Goal: Transaction & Acquisition: Purchase product/service

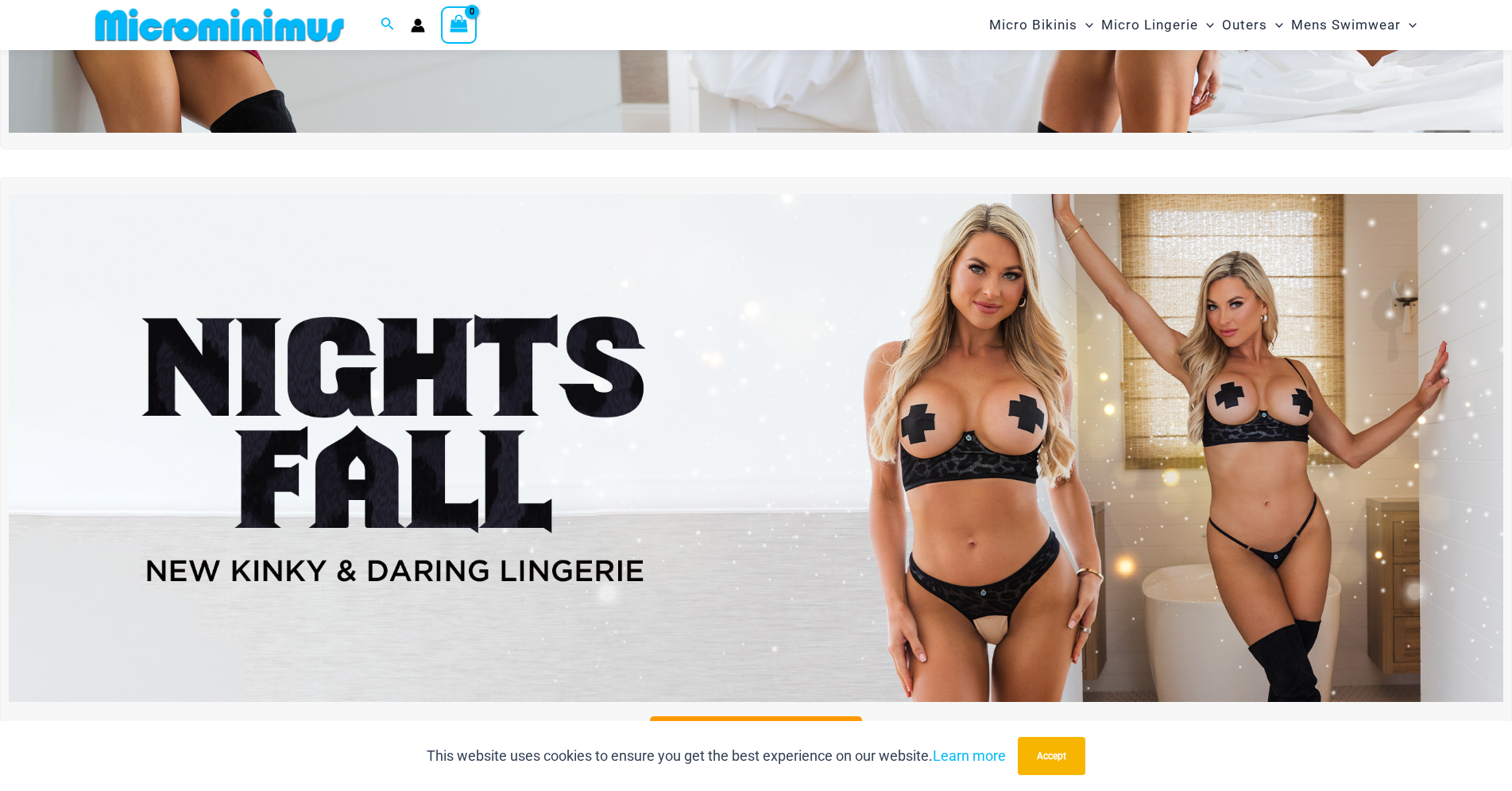
scroll to position [472, 0]
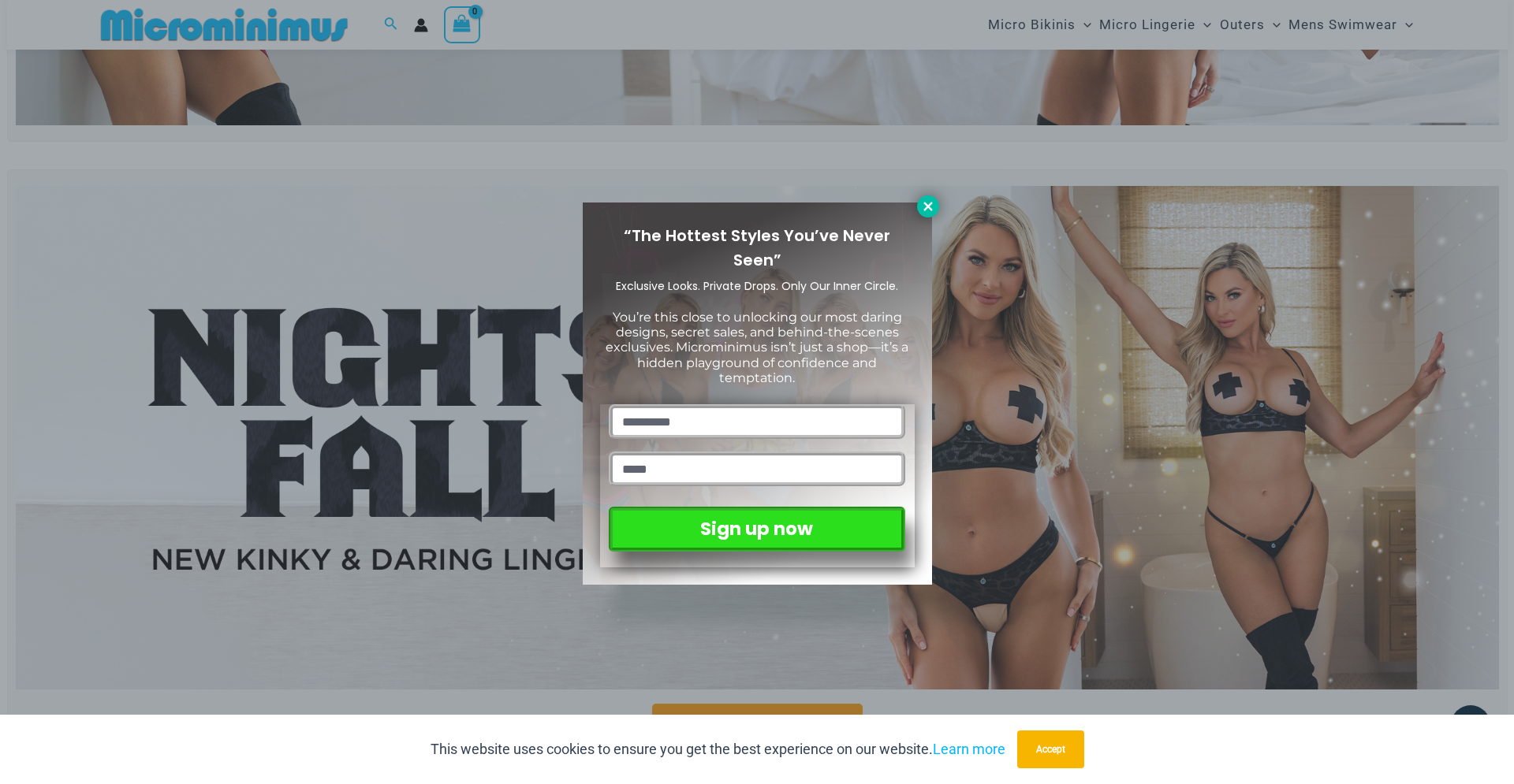
click at [934, 209] on icon at bounding box center [928, 206] width 14 height 14
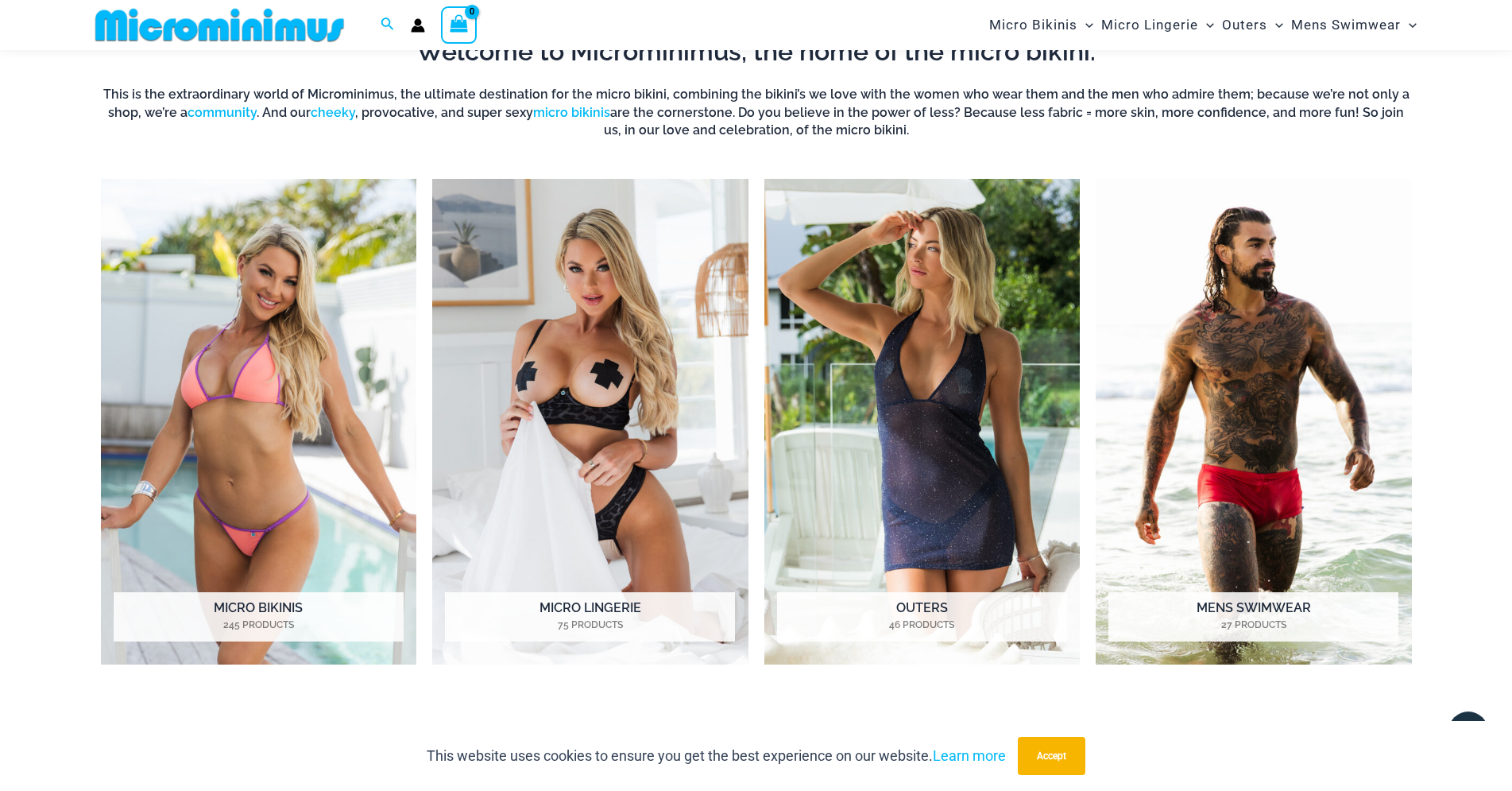
scroll to position [1364, 0]
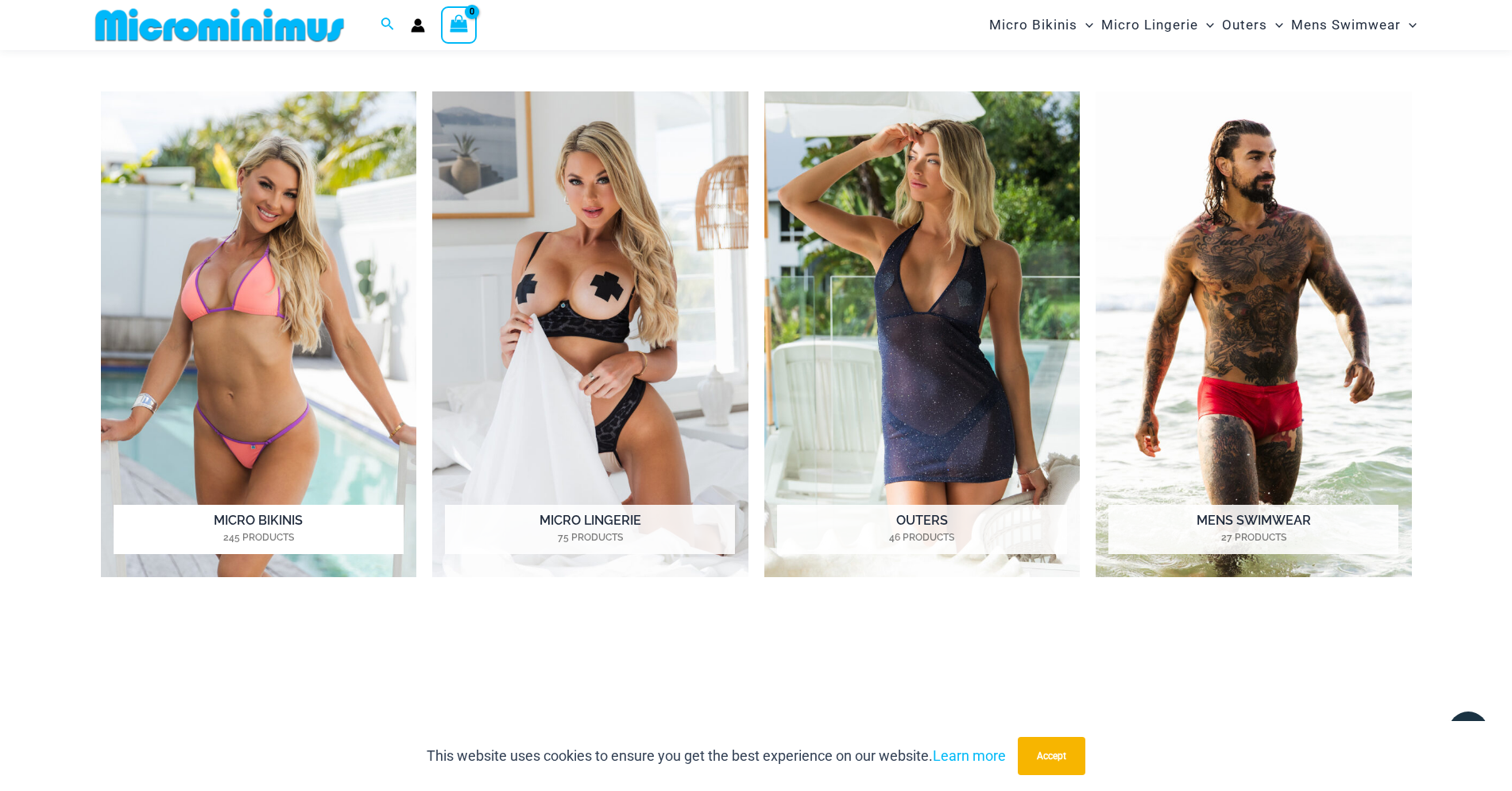
click at [262, 530] on h2 "Micro Bikinis 245 Products" at bounding box center [258, 530] width 290 height 49
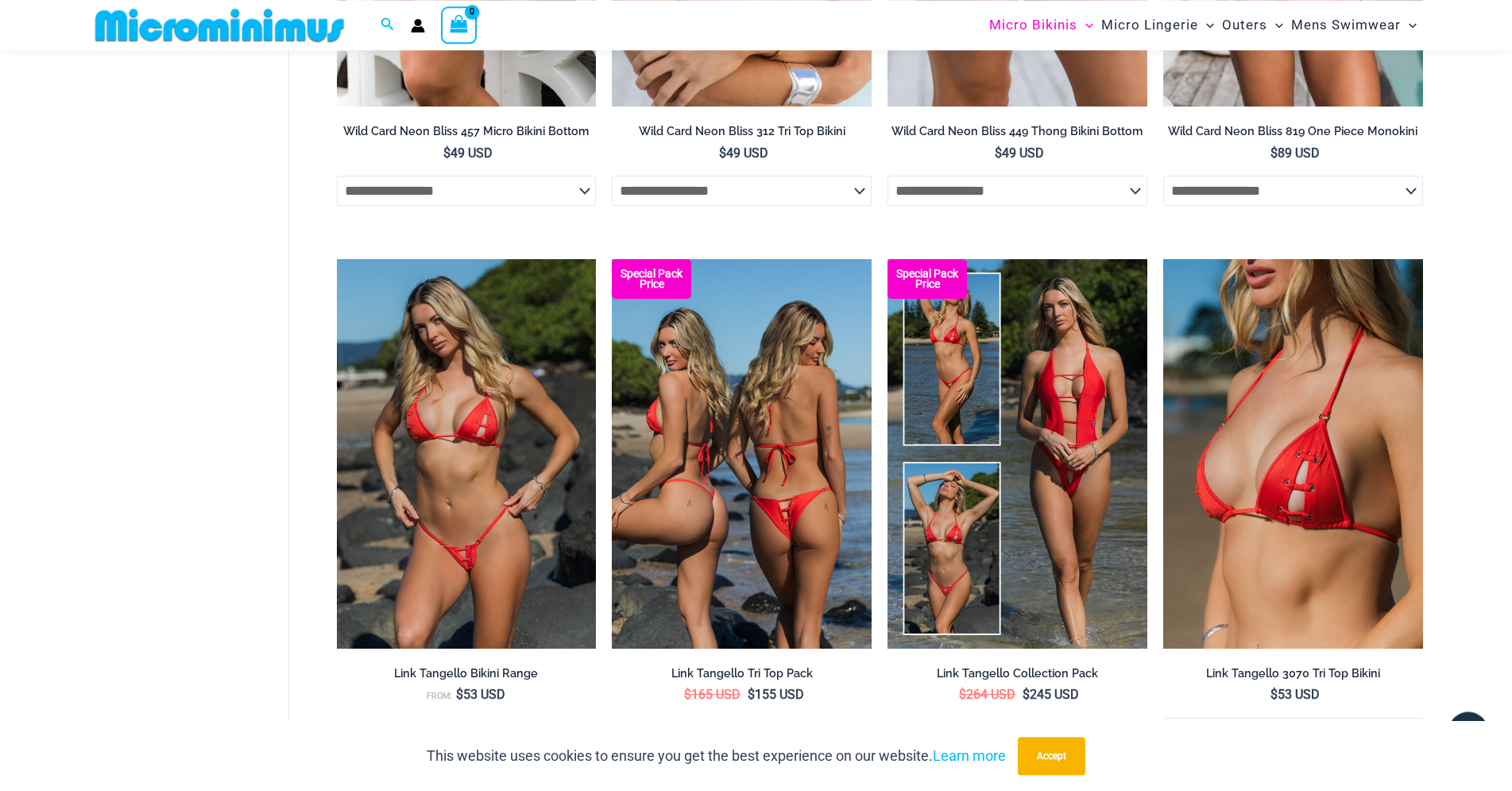
scroll to position [1364, 0]
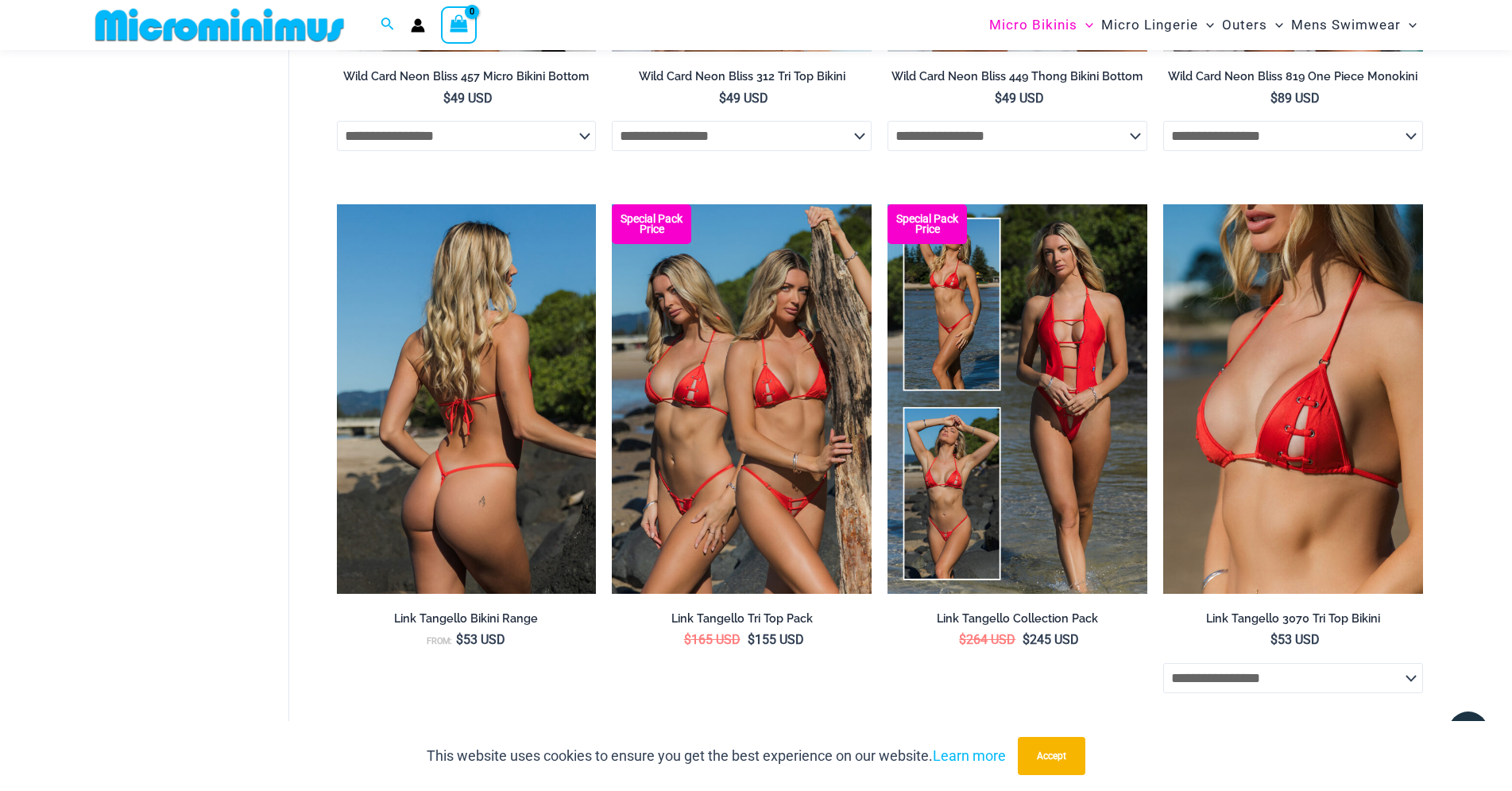
click at [522, 486] on img at bounding box center [466, 398] width 260 height 389
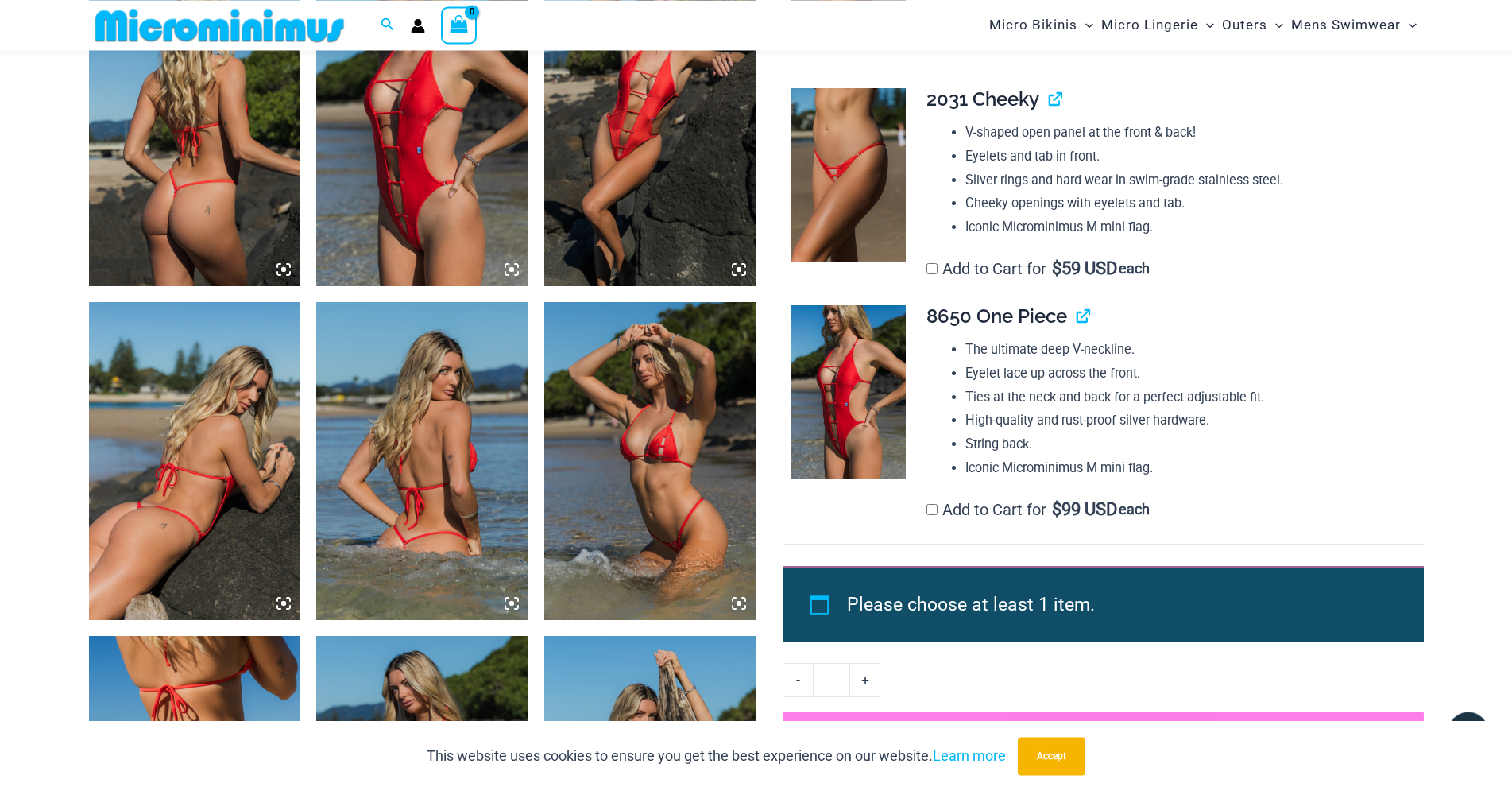
scroll to position [1121, 0]
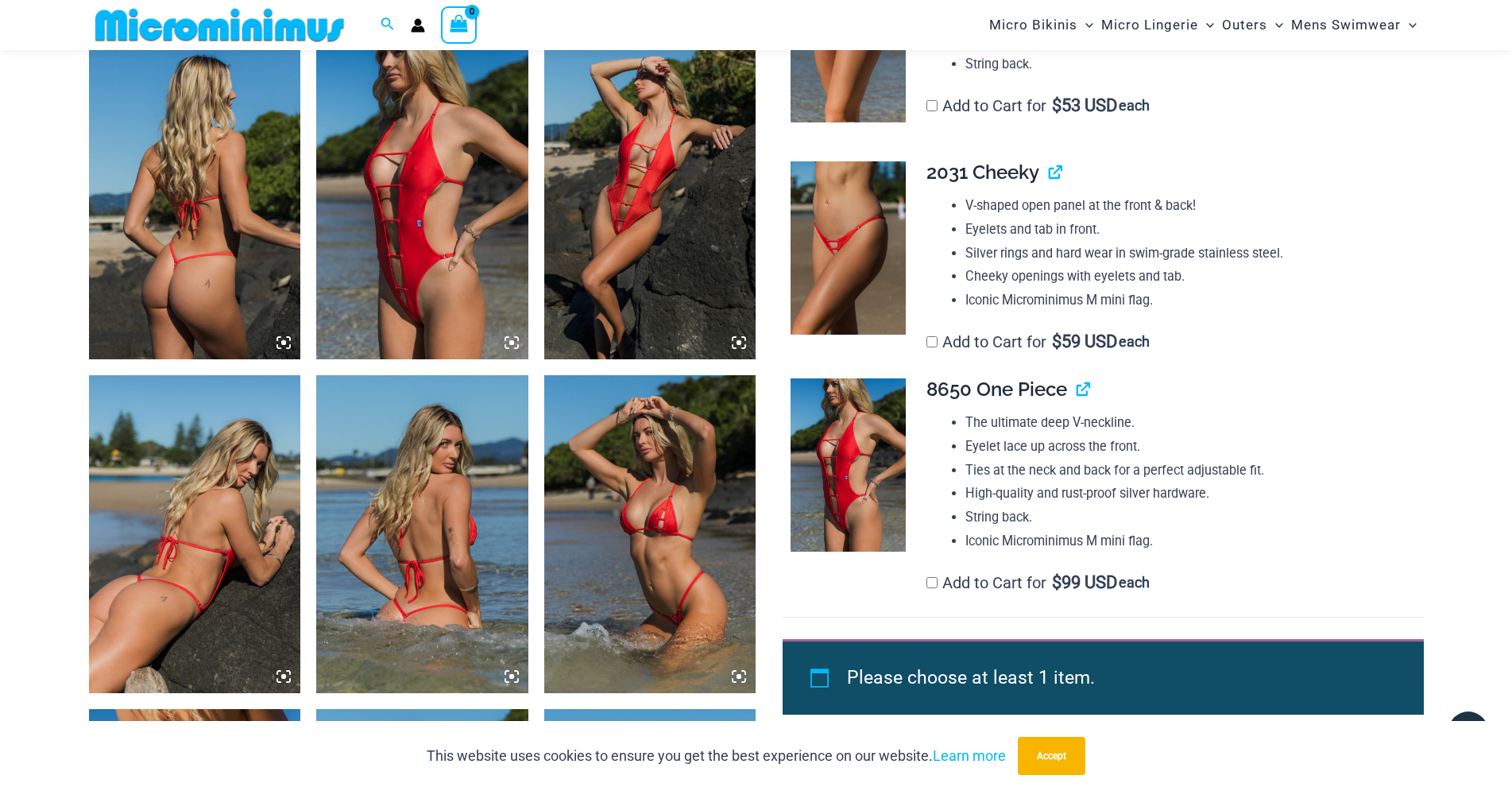
click at [262, 481] on img at bounding box center [195, 534] width 212 height 318
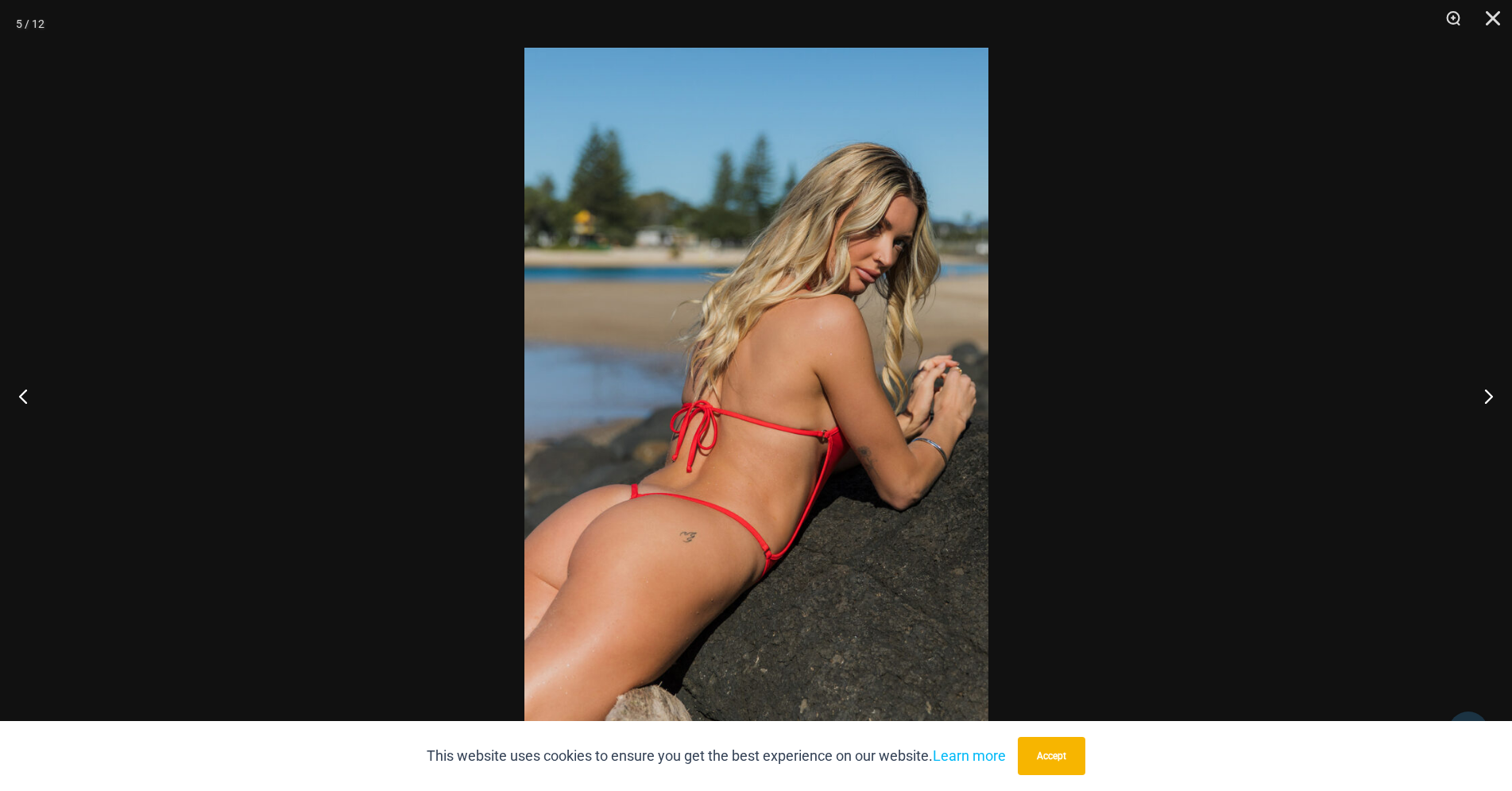
click at [814, 514] on img at bounding box center [756, 395] width 464 height 696
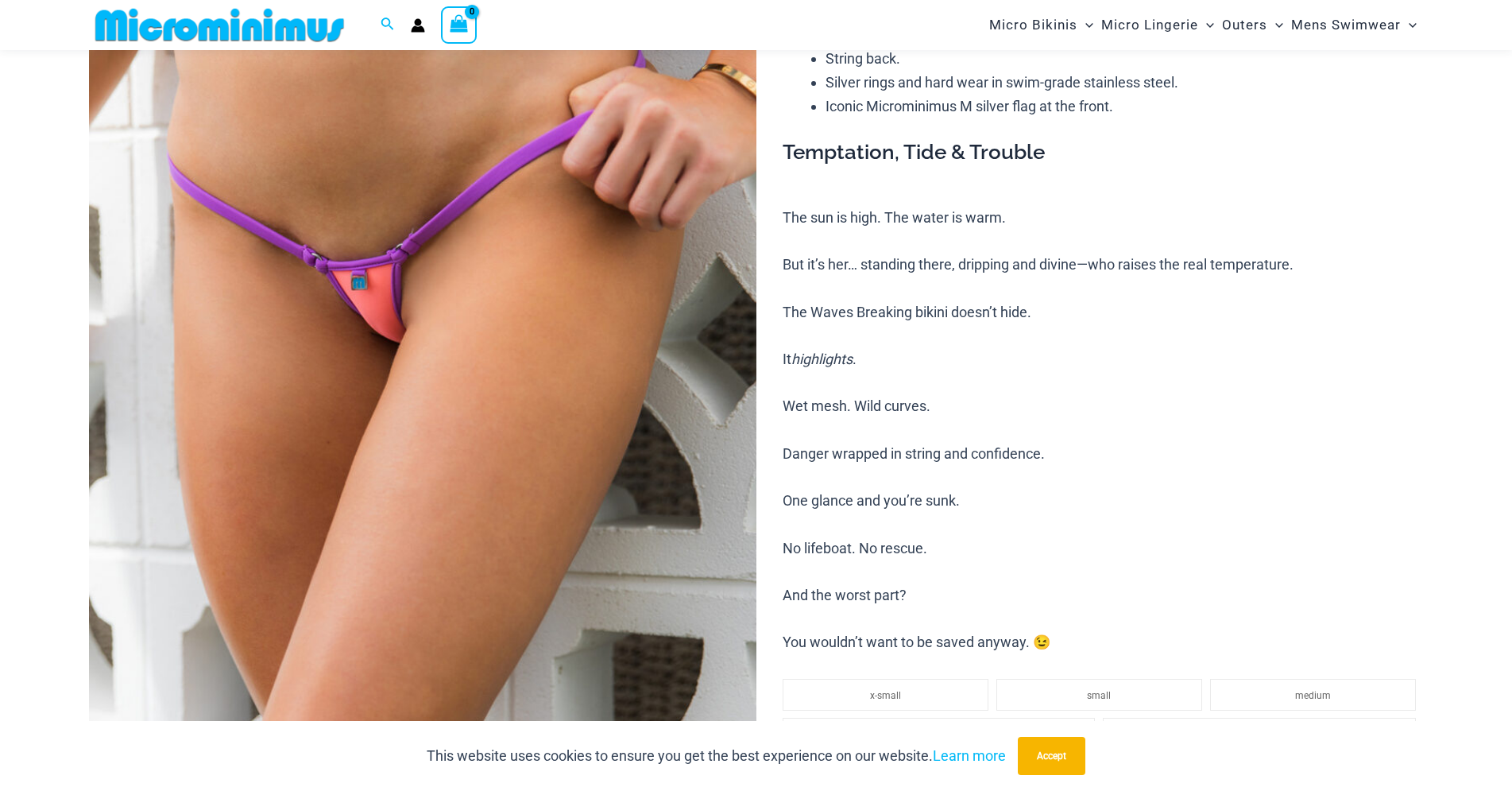
scroll to position [1121, 0]
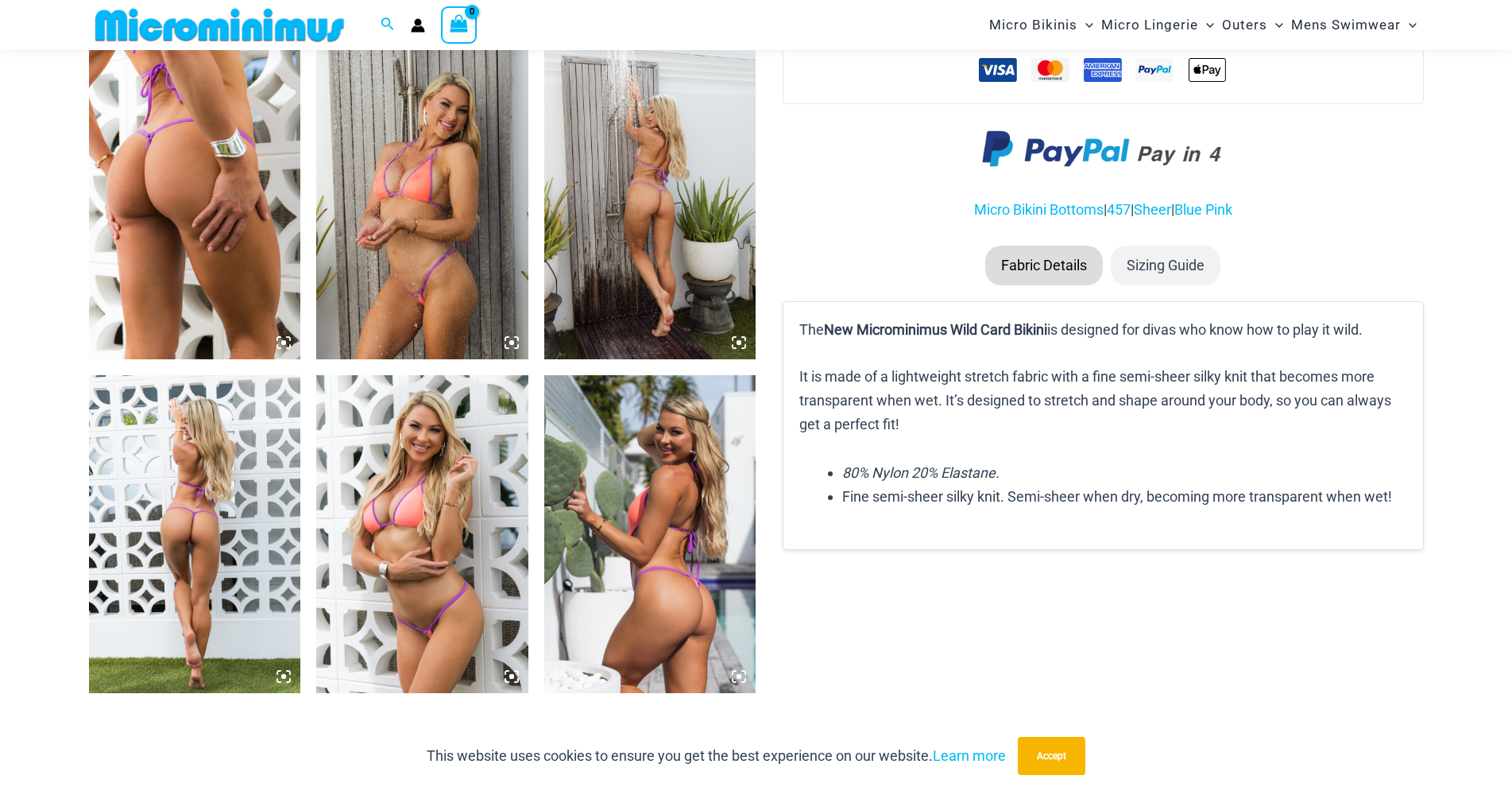
click at [171, 184] on img at bounding box center [195, 200] width 212 height 318
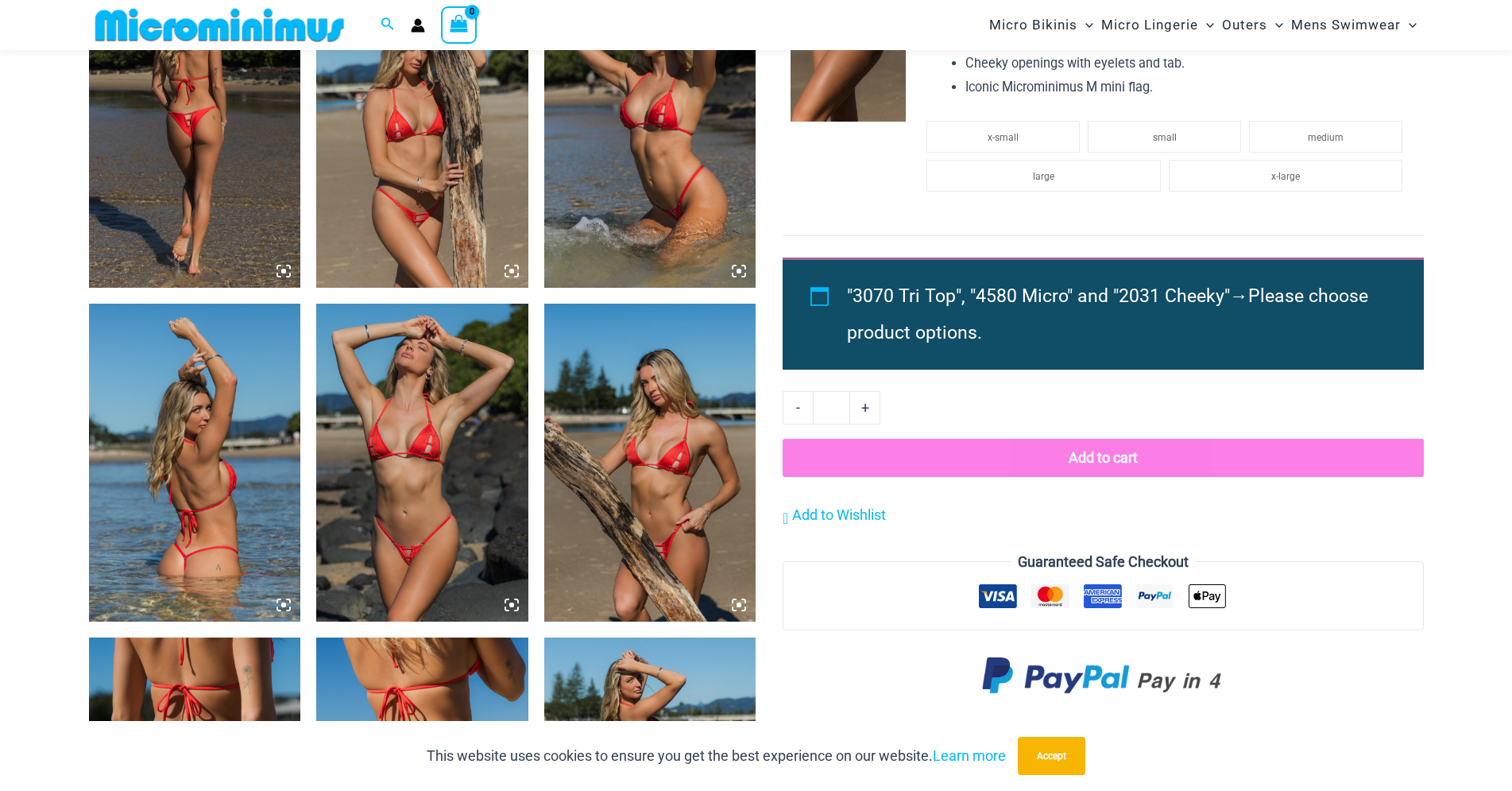
scroll to position [1850, 0]
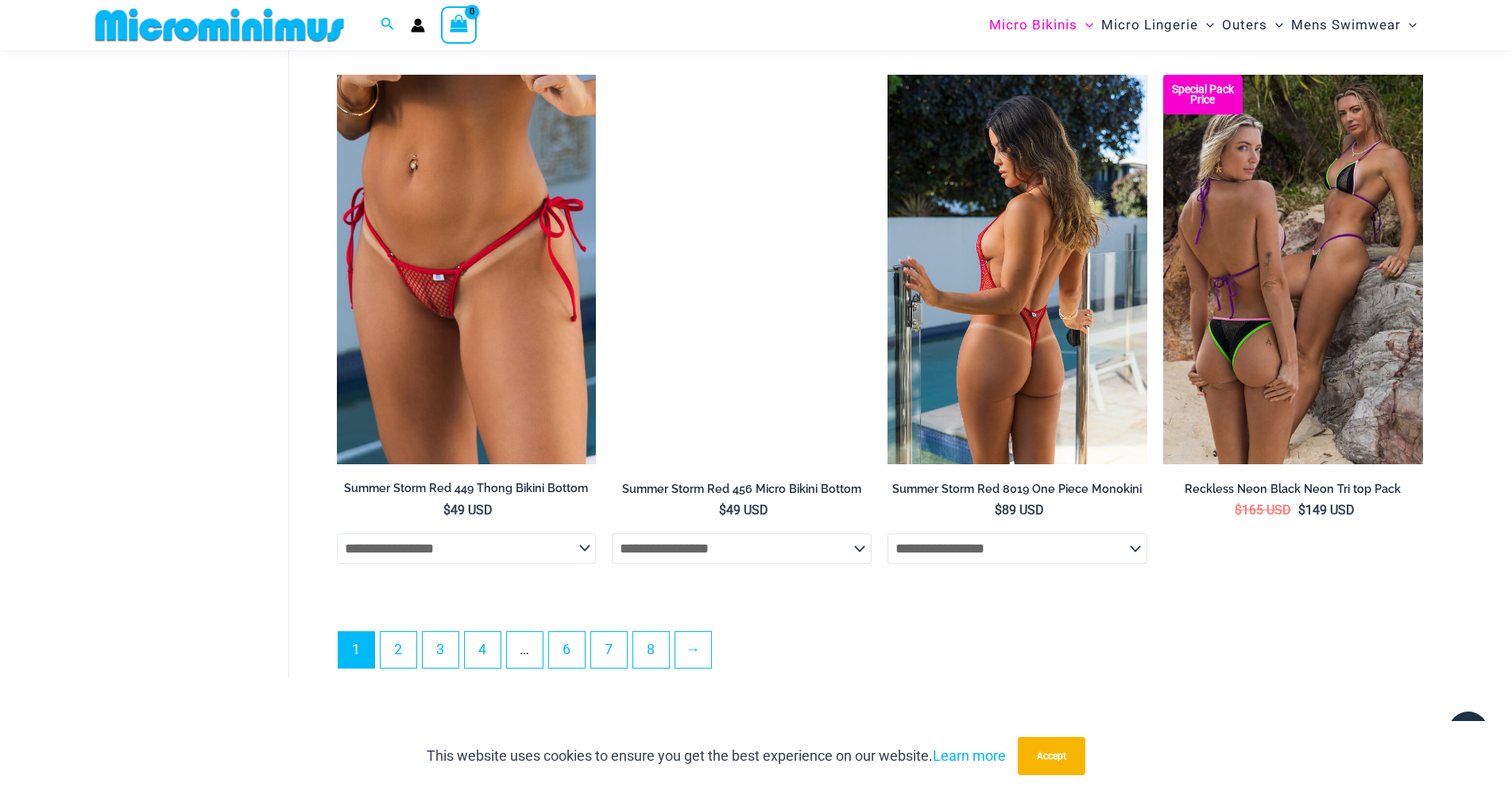
scroll to position [4164, 0]
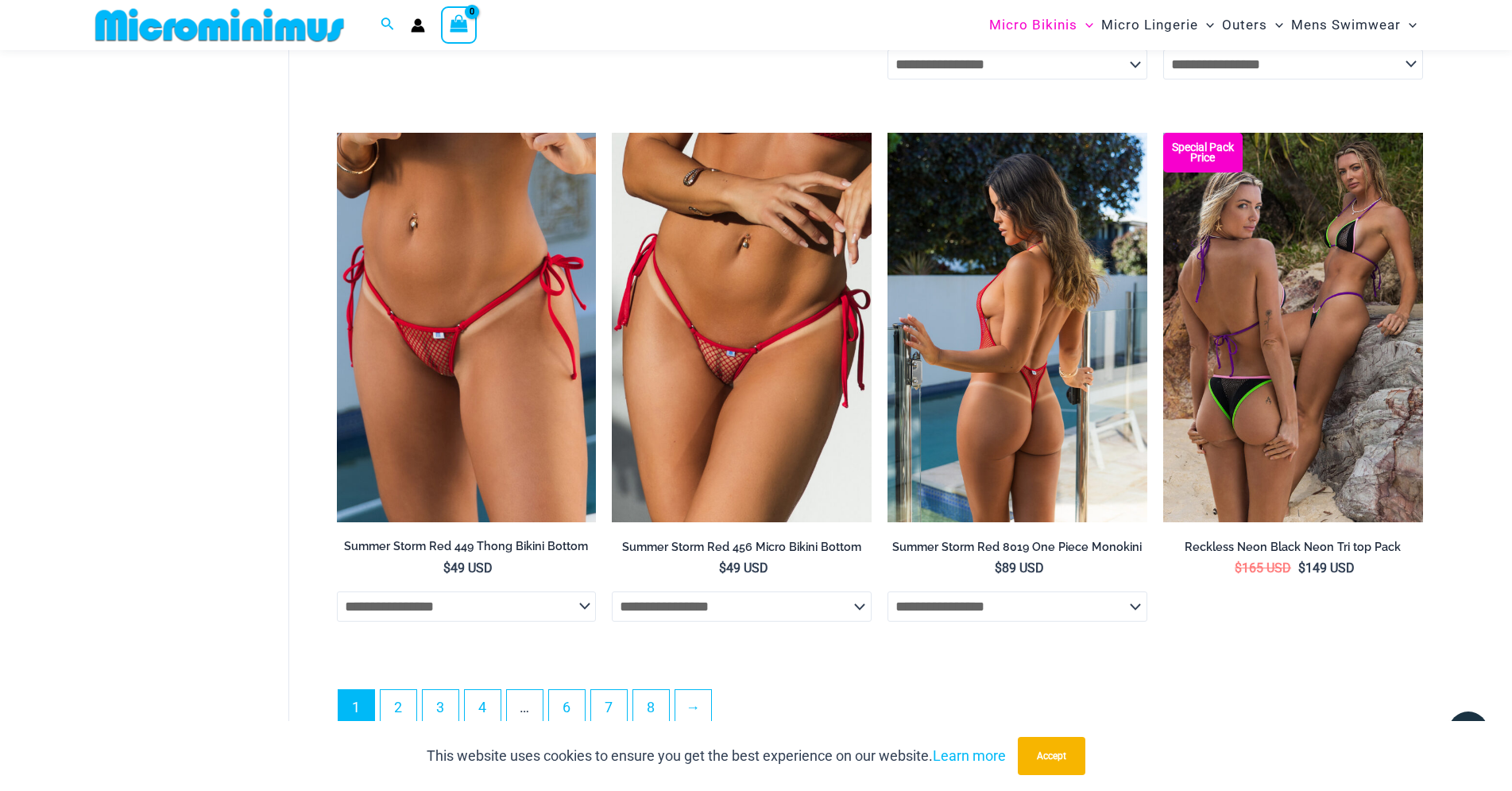
click at [1065, 426] on img at bounding box center [1017, 327] width 260 height 389
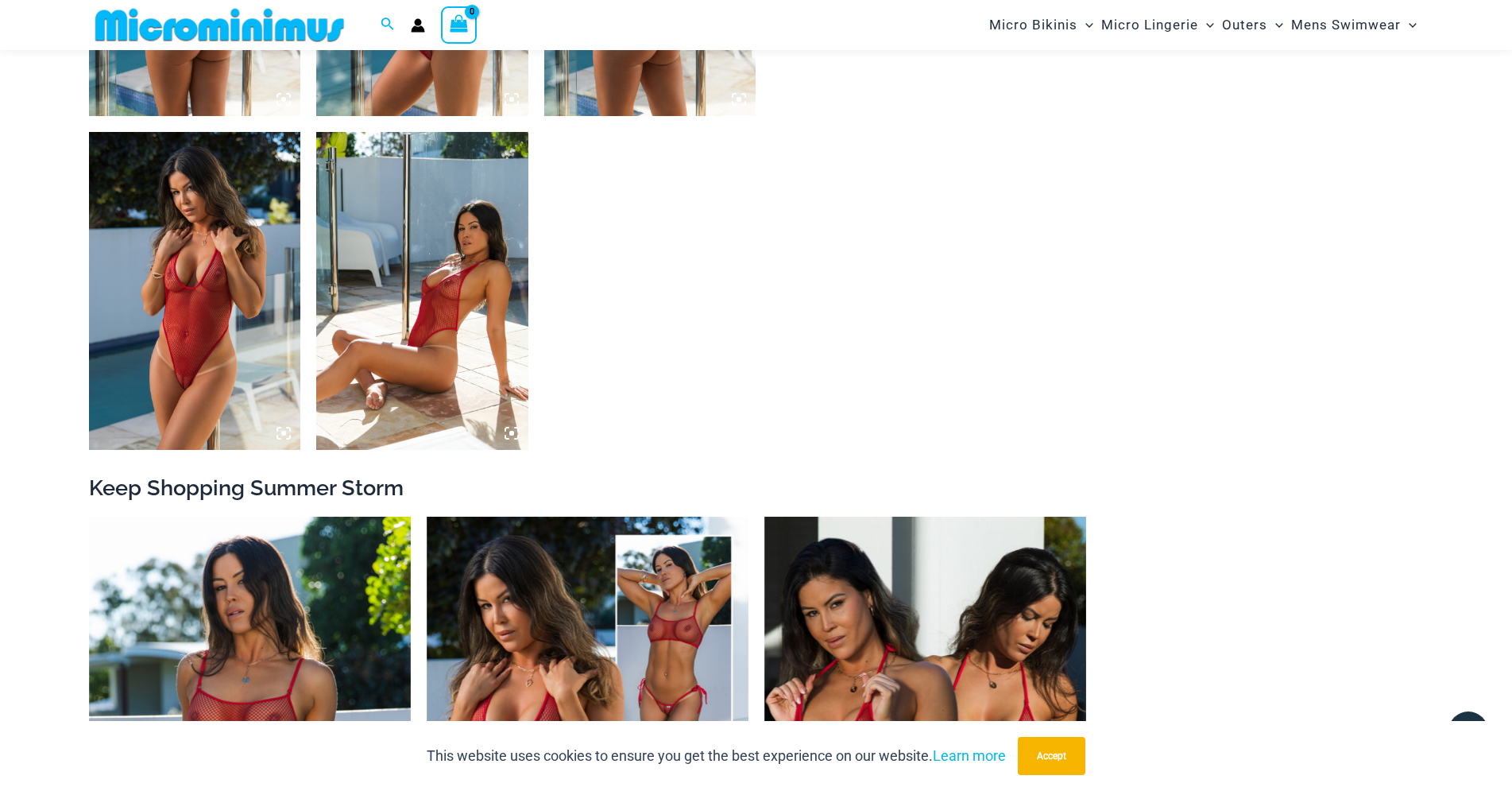
scroll to position [1850, 0]
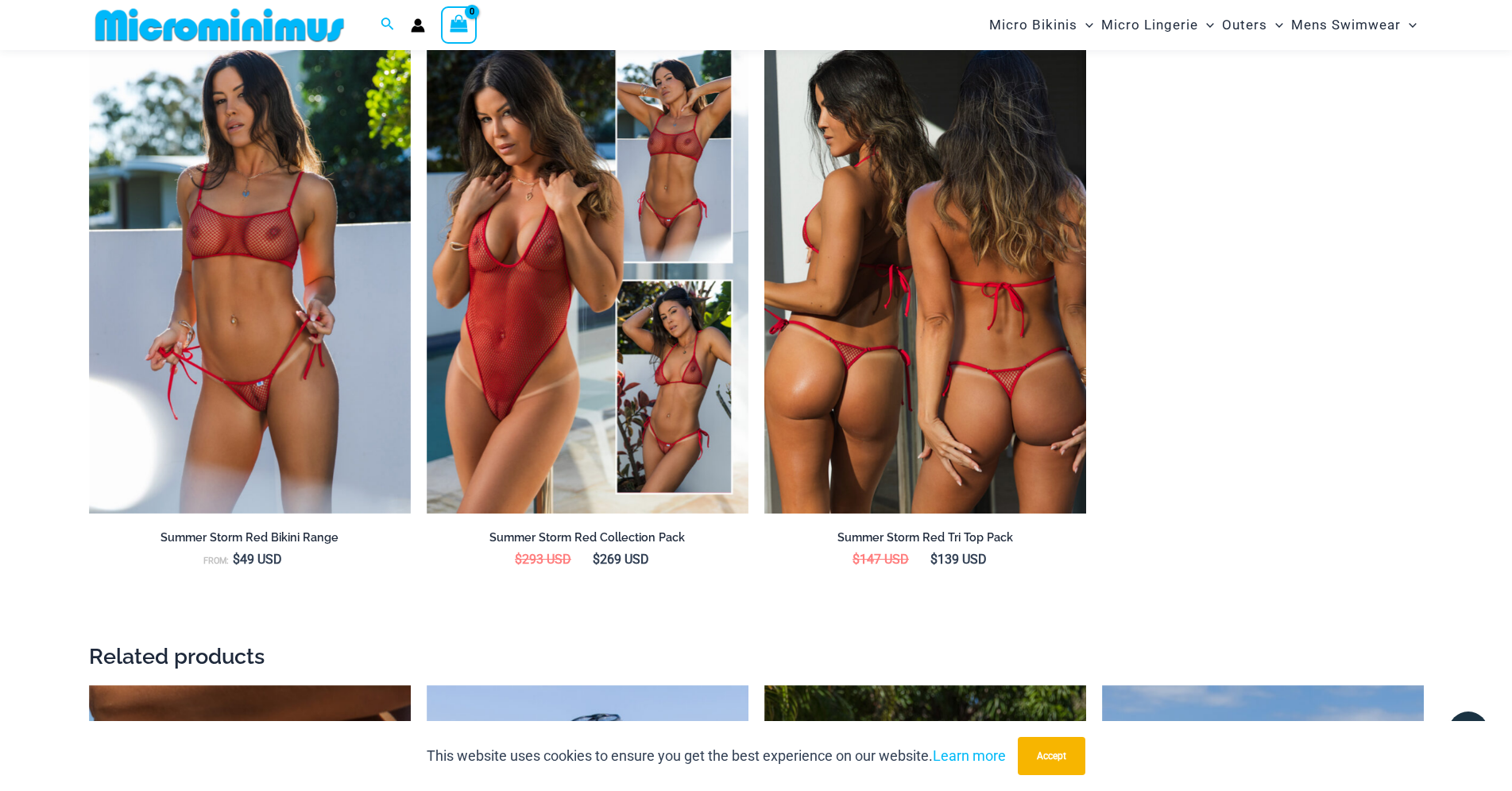
click at [990, 381] on img at bounding box center [924, 272] width 322 height 483
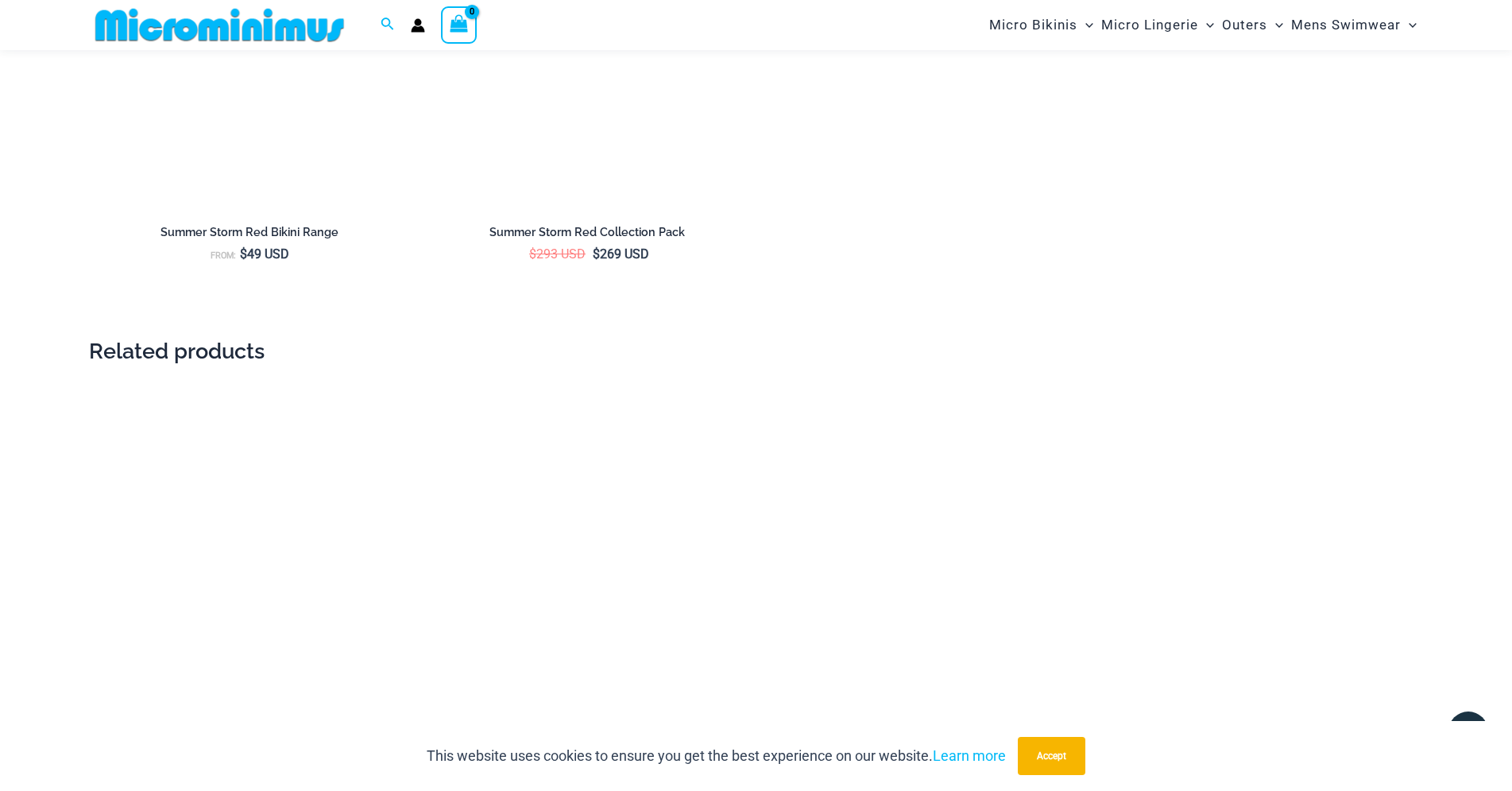
scroll to position [3147, 0]
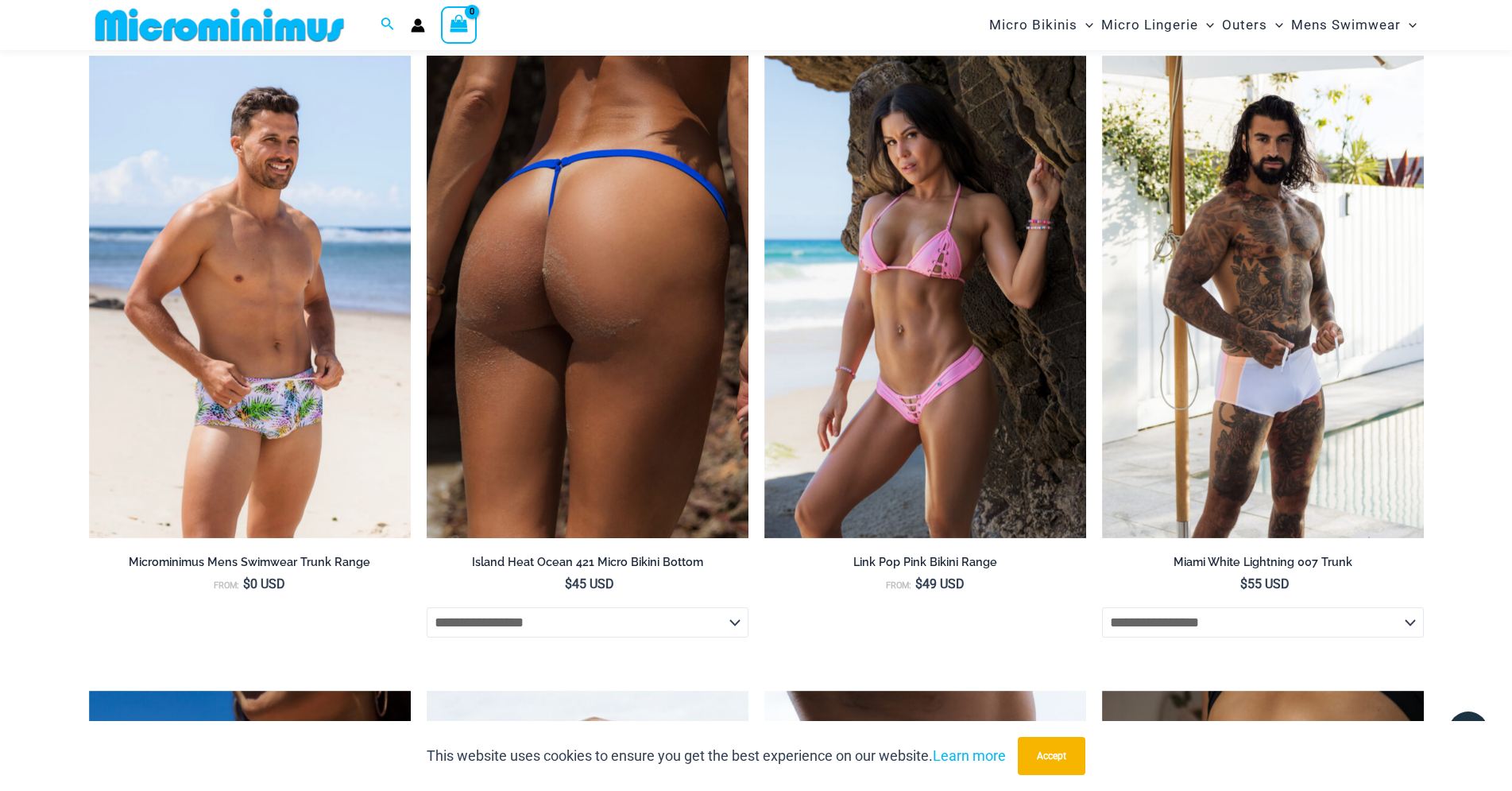
click at [562, 355] on img at bounding box center [587, 297] width 322 height 483
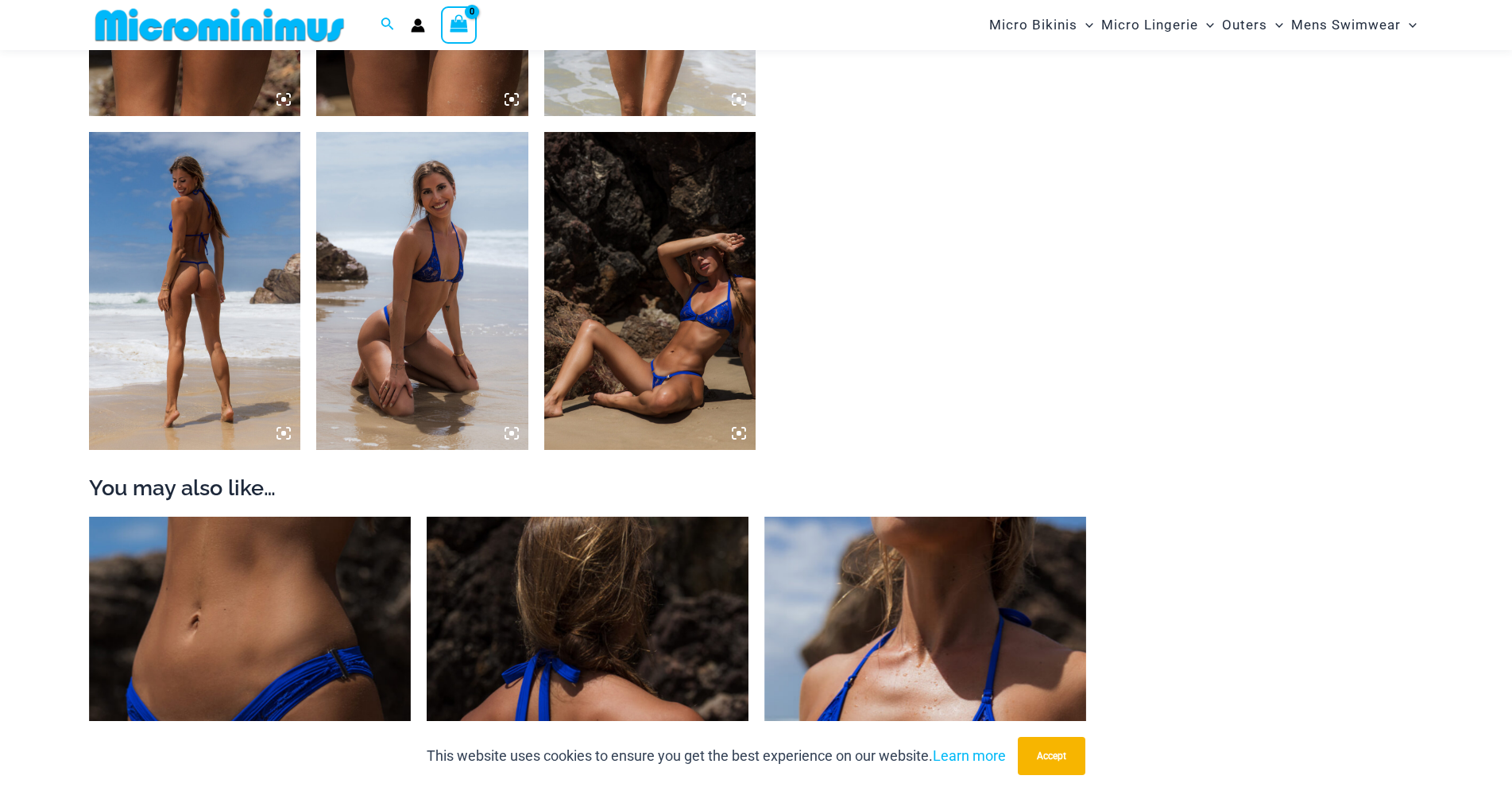
scroll to position [1607, 0]
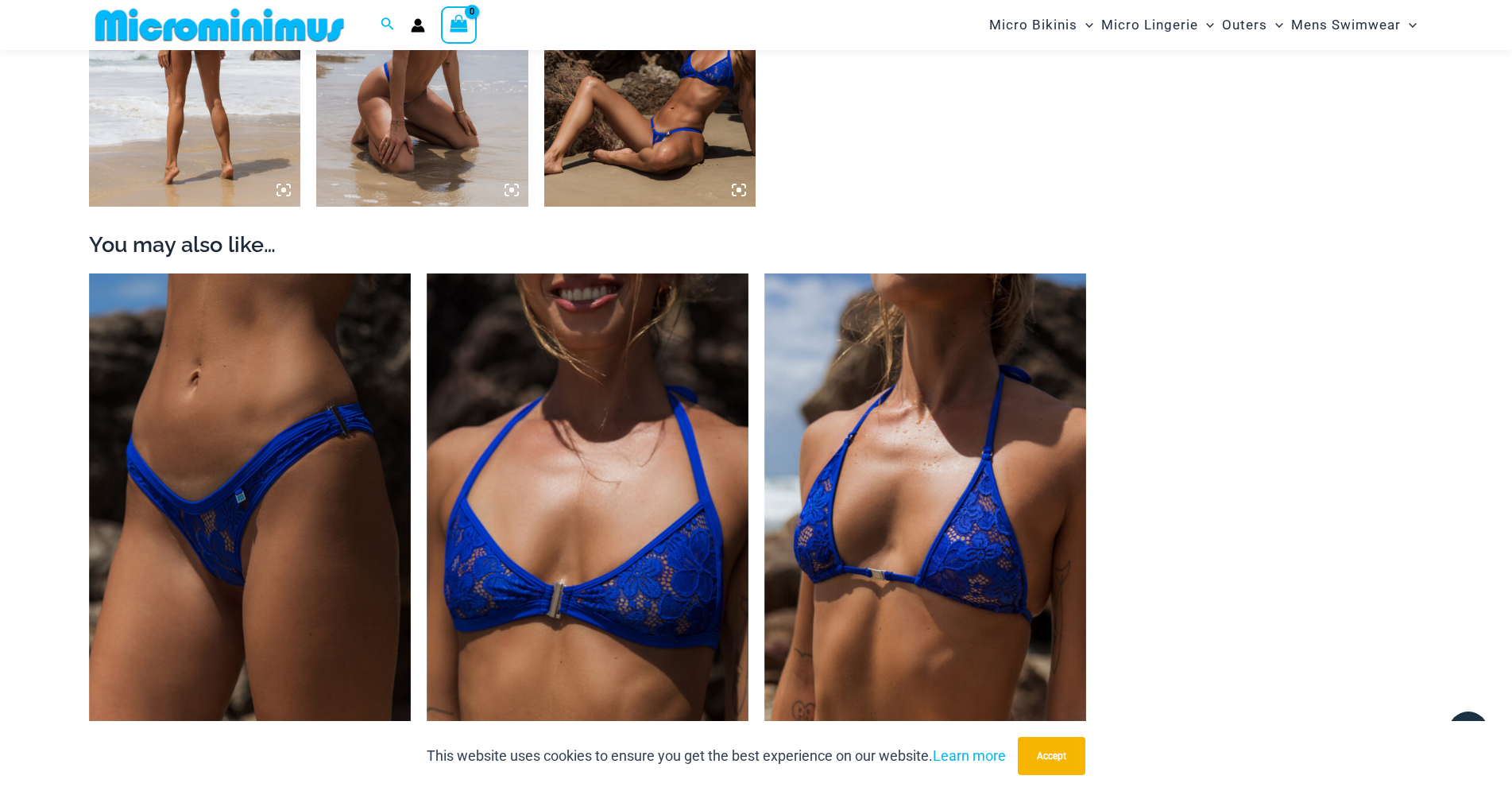
click at [203, 134] on img at bounding box center [195, 48] width 212 height 318
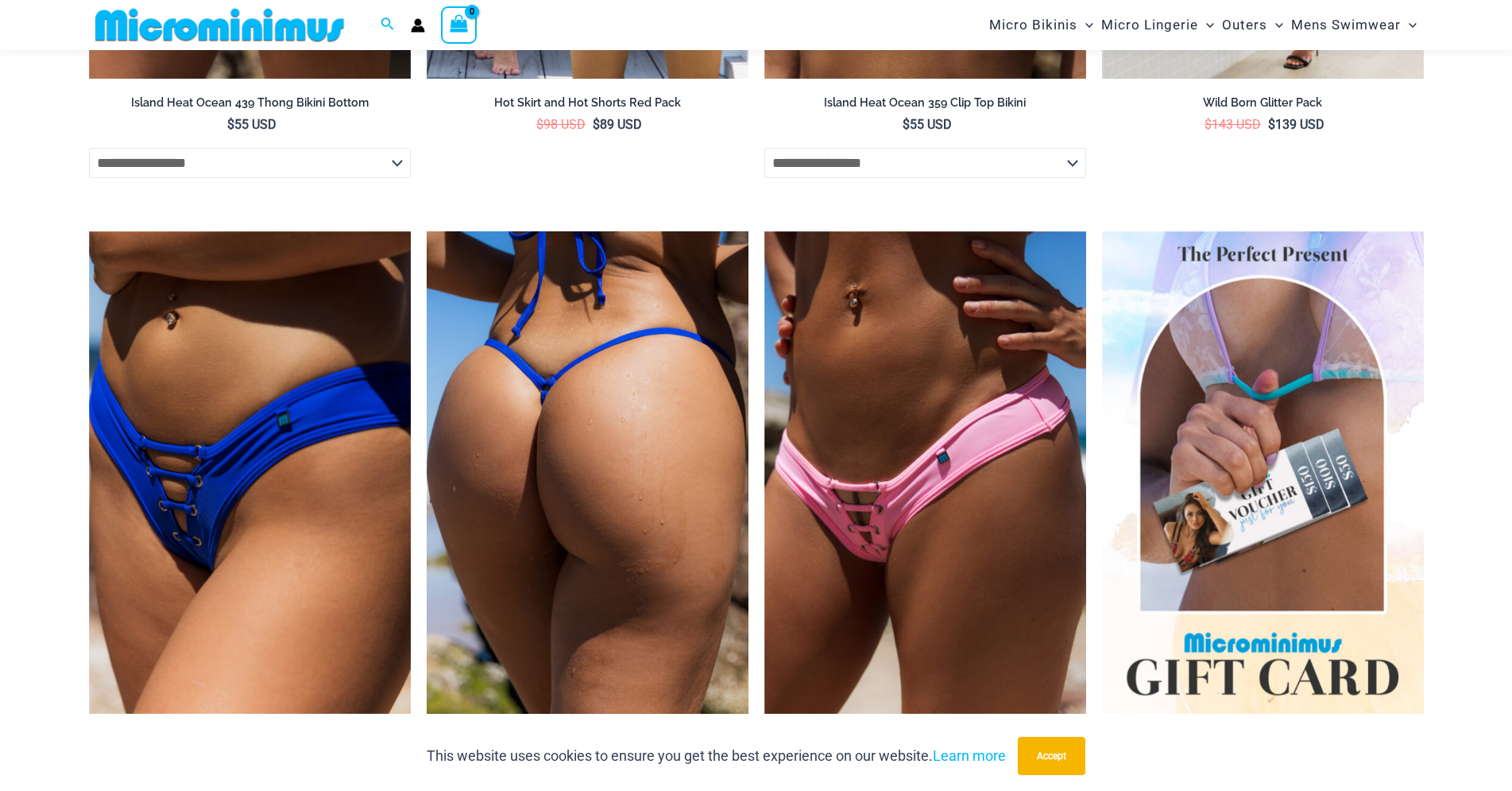
scroll to position [5918, 0]
